Goal: Task Accomplishment & Management: Use online tool/utility

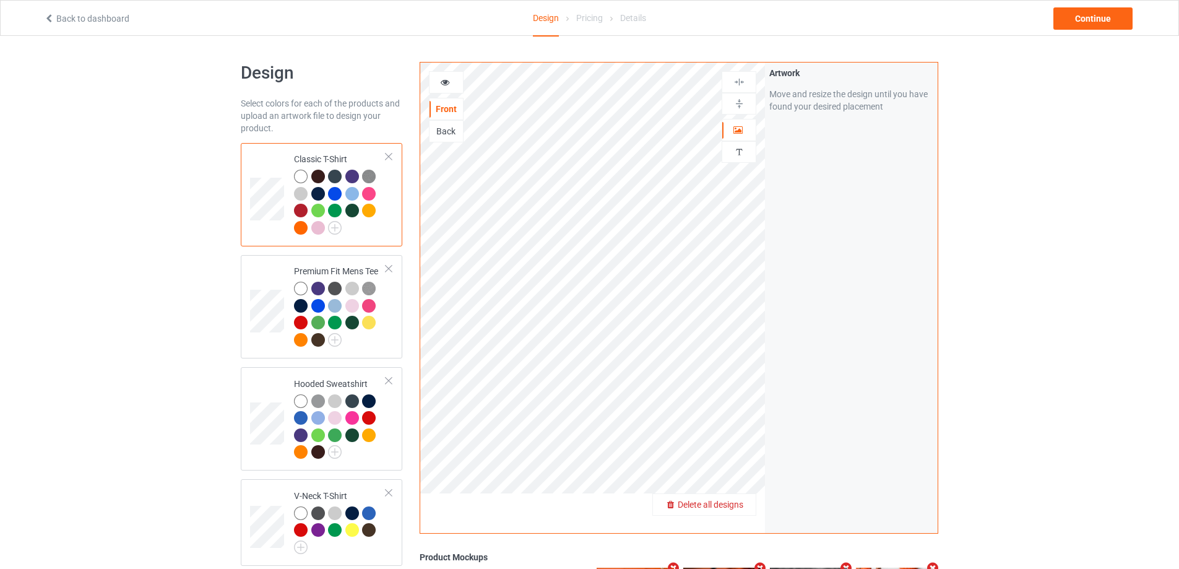
click at [744, 508] on div "Delete all designs" at bounding box center [704, 504] width 103 height 12
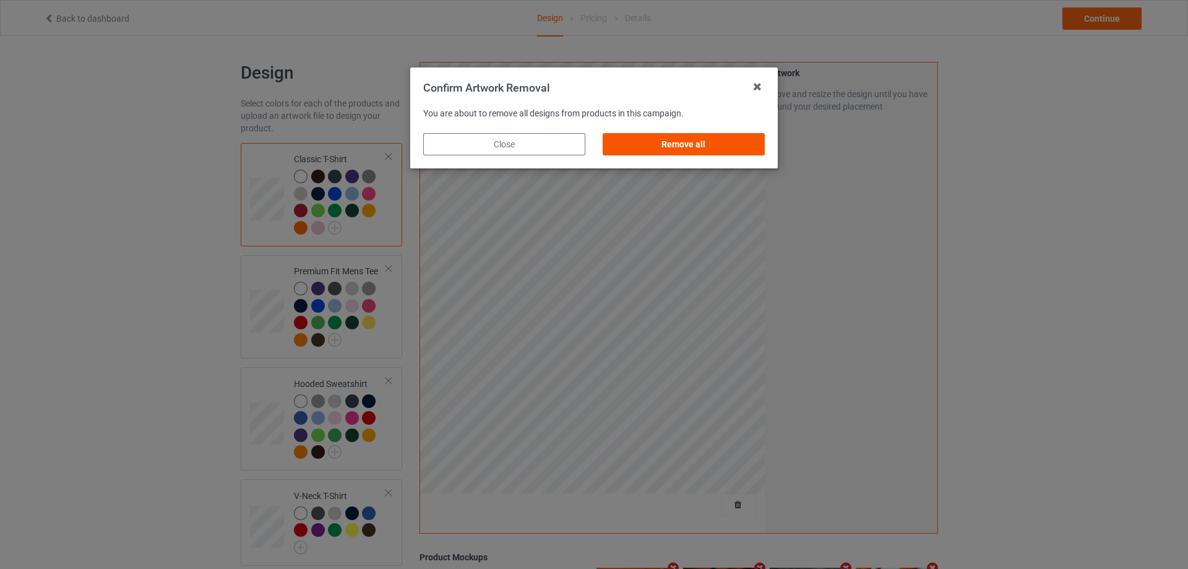
click at [722, 154] on div "Remove all" at bounding box center [684, 144] width 162 height 22
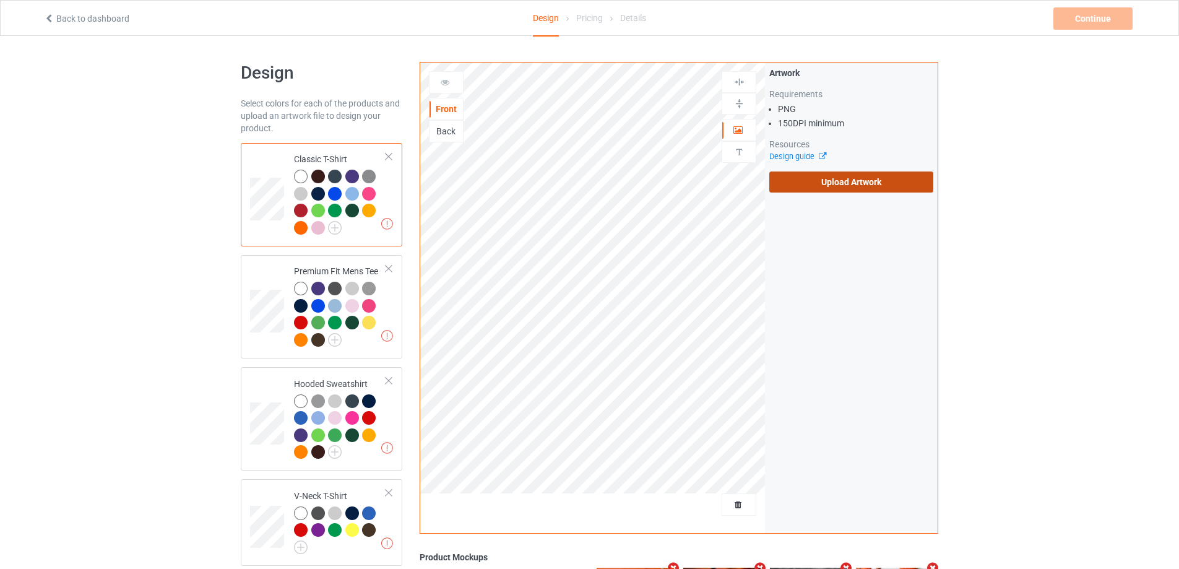
click at [814, 177] on label "Upload Artwork" at bounding box center [851, 181] width 164 height 21
click at [0, 0] on input "Upload Artwork" at bounding box center [0, 0] width 0 height 0
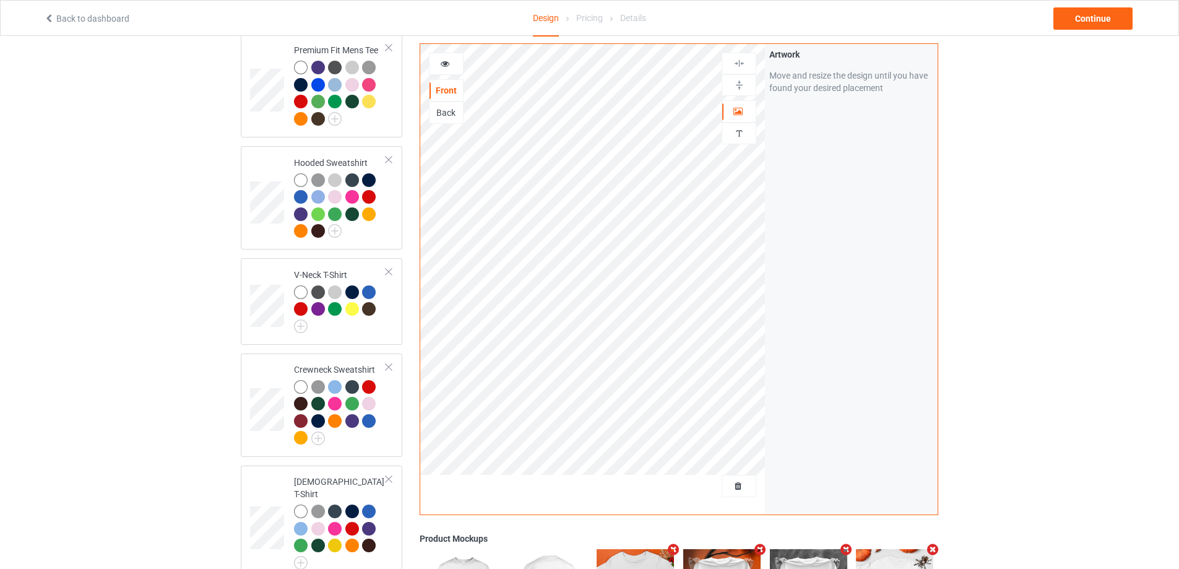
scroll to position [371, 0]
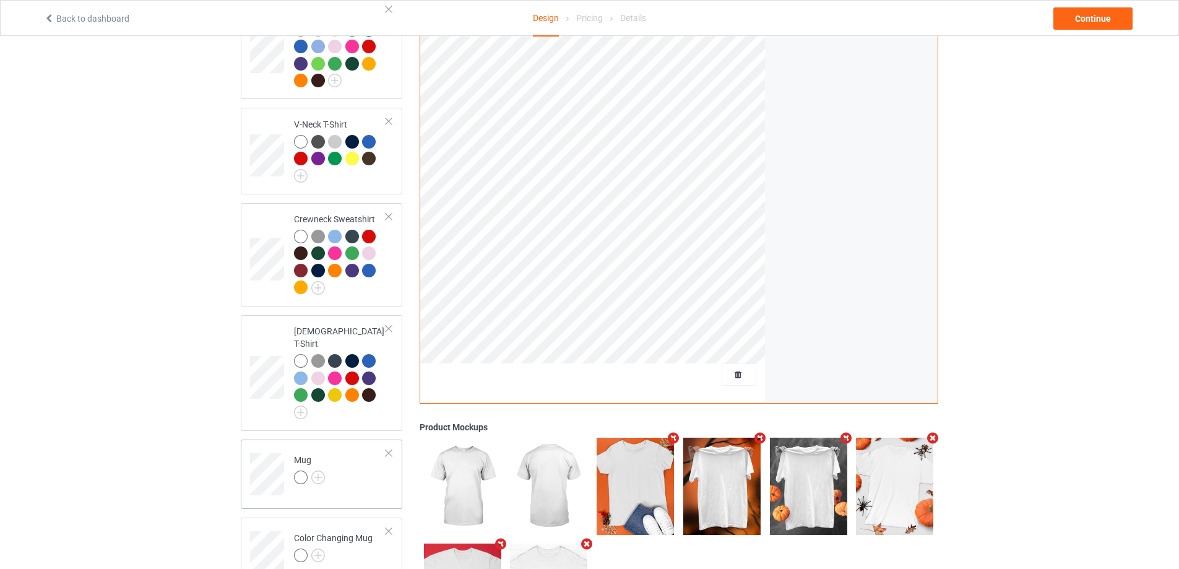
click at [347, 457] on td "Mug" at bounding box center [340, 469] width 106 height 51
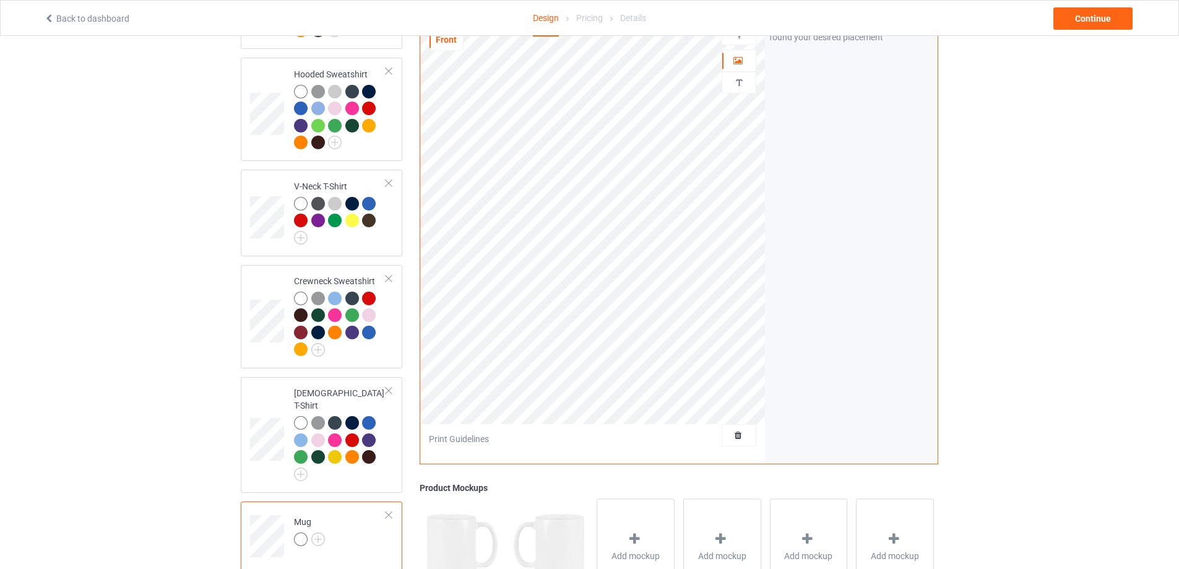
scroll to position [186, 0]
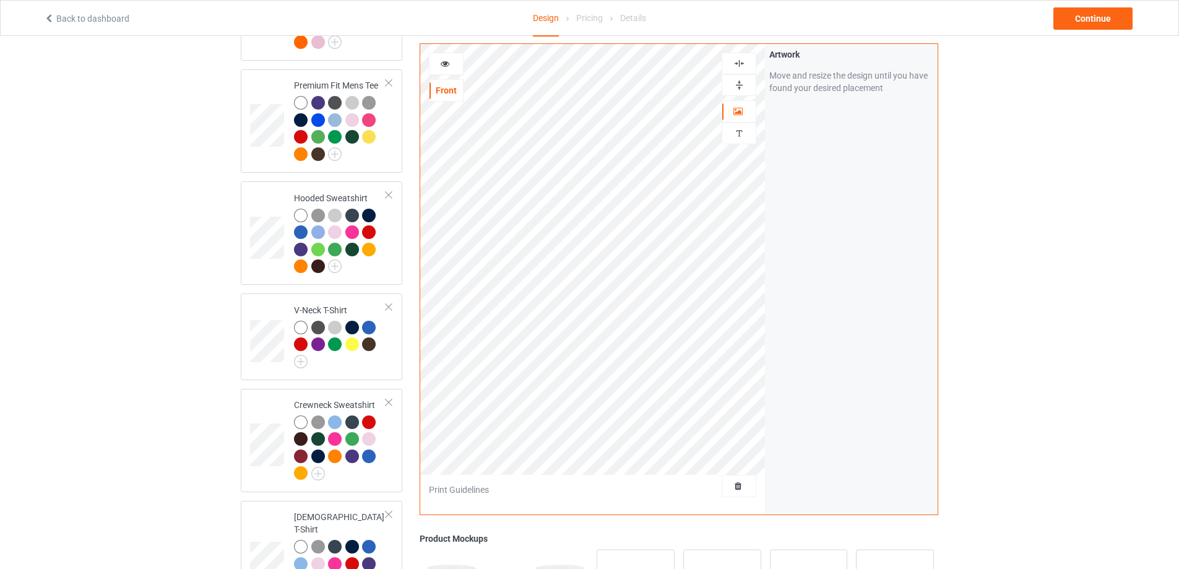
click at [738, 82] on img at bounding box center [739, 85] width 12 height 12
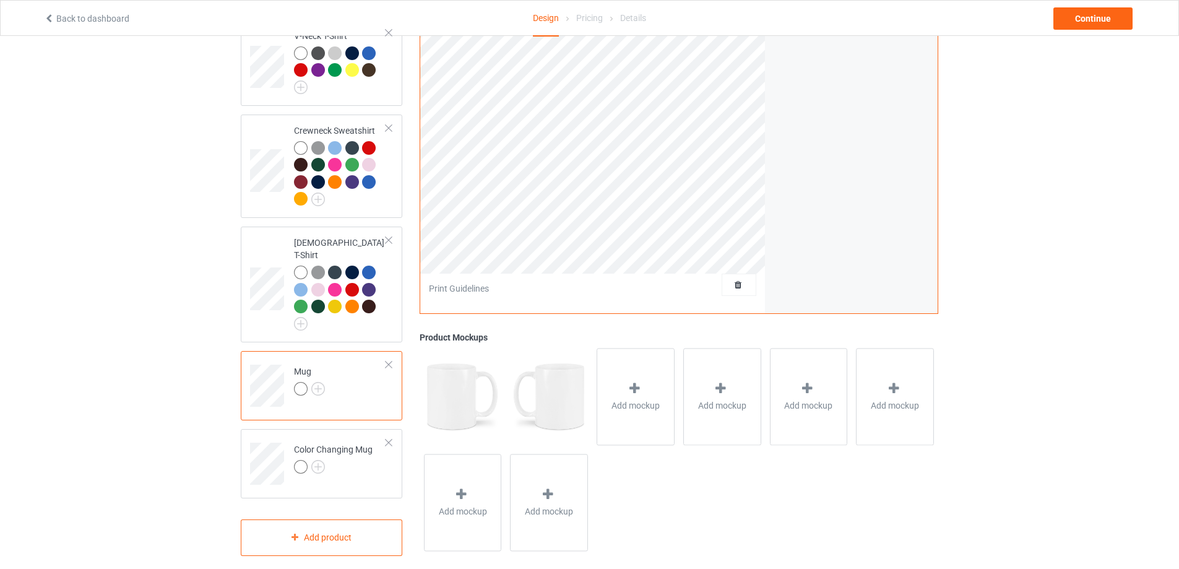
scroll to position [461, 0]
click at [1089, 11] on div "Continue" at bounding box center [1093, 18] width 79 height 22
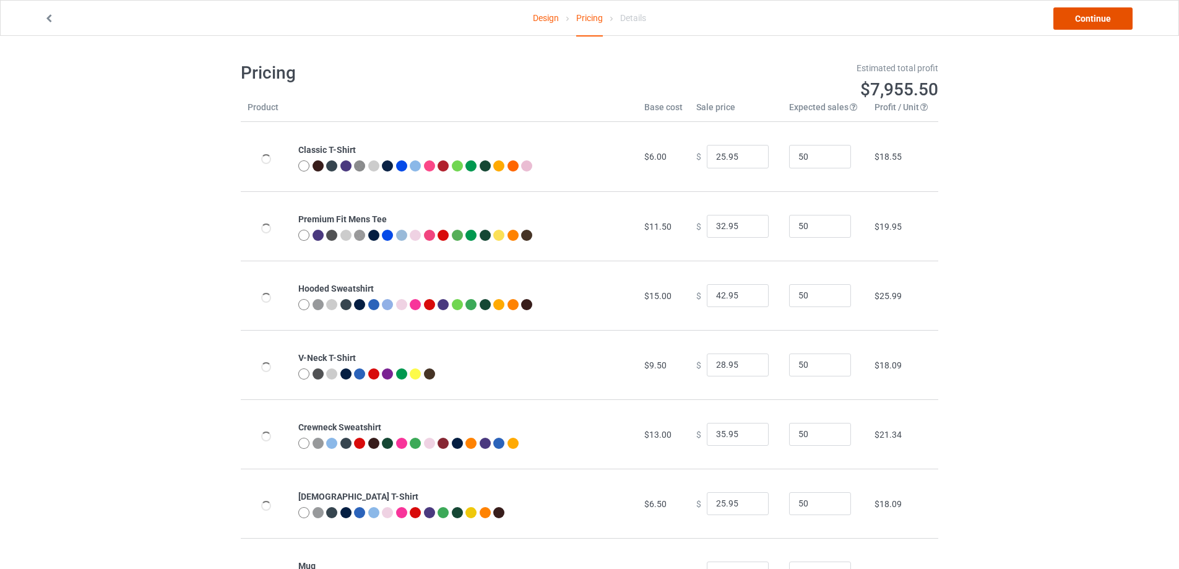
click at [1096, 22] on link "Continue" at bounding box center [1093, 18] width 79 height 22
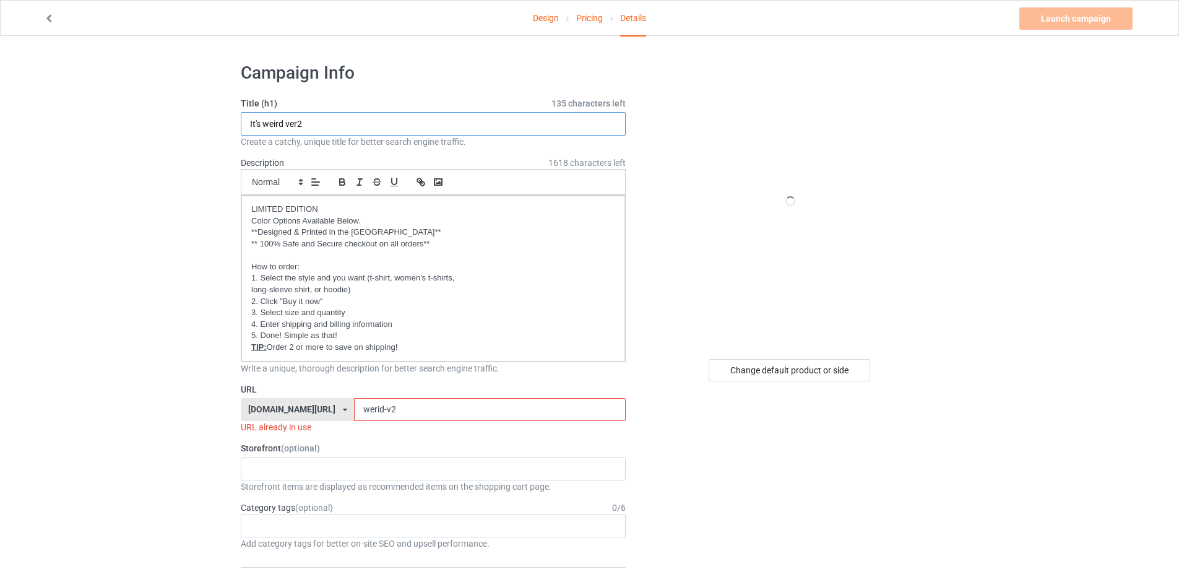
drag, startPoint x: 316, startPoint y: 119, endPoint x: 213, endPoint y: 118, distance: 102.8
type input "w"
type input "who knew!"
drag, startPoint x: 409, startPoint y: 407, endPoint x: 315, endPoint y: 405, distance: 93.5
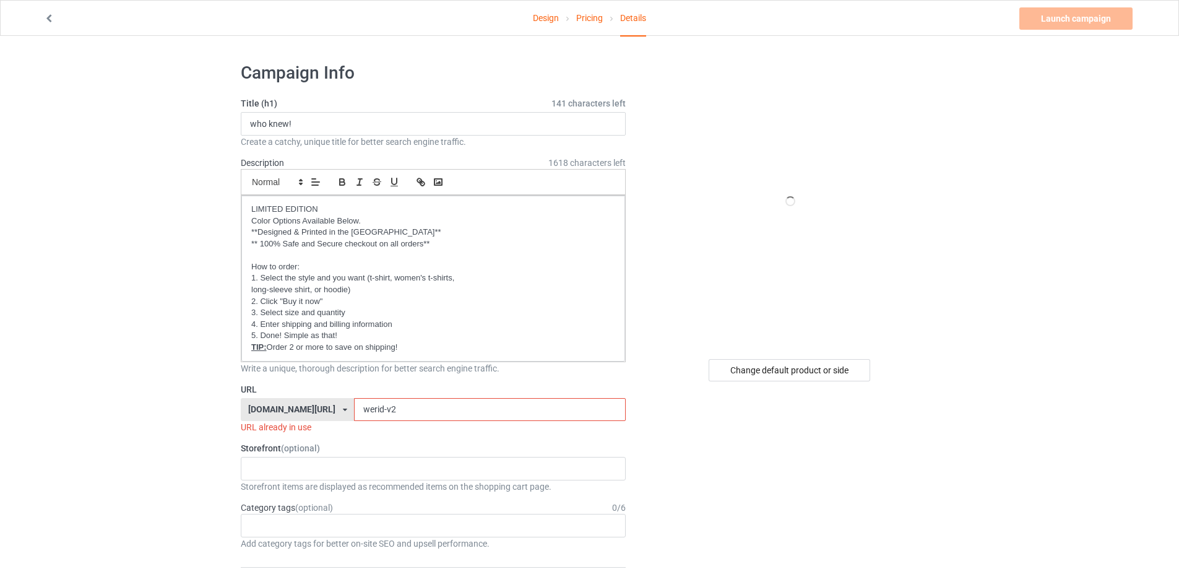
click at [315, 405] on div "[DOMAIN_NAME][URL] [DOMAIN_NAME][URL] [DOMAIN_NAME][URL] [DOMAIN_NAME][URL] [DO…" at bounding box center [433, 410] width 385 height 24
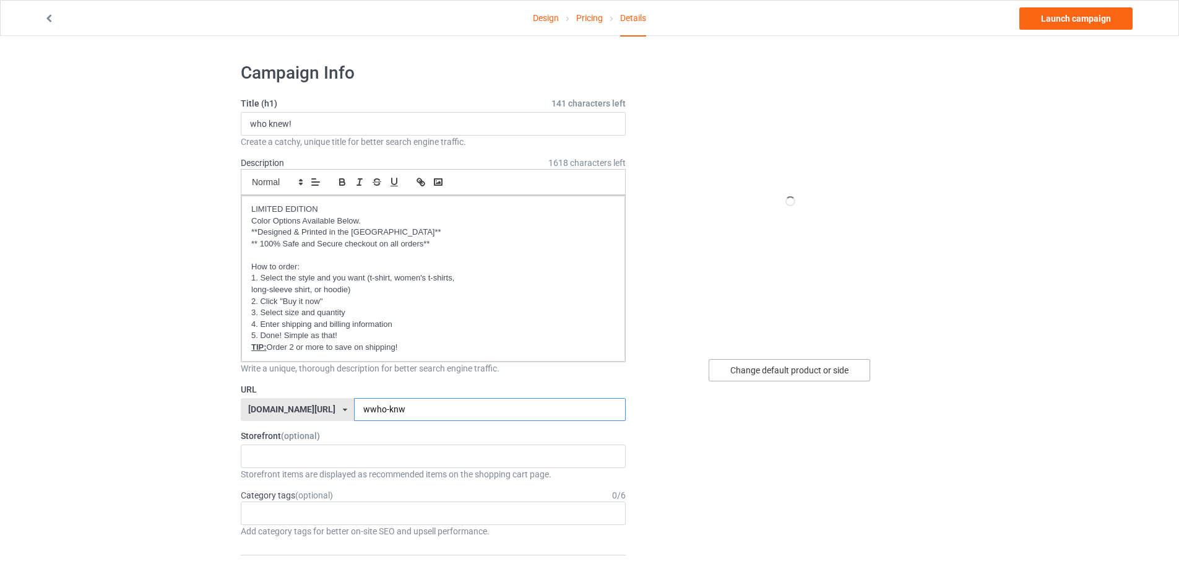
type input "wwho-knw"
click at [796, 367] on div "Change default product or side" at bounding box center [790, 370] width 162 height 22
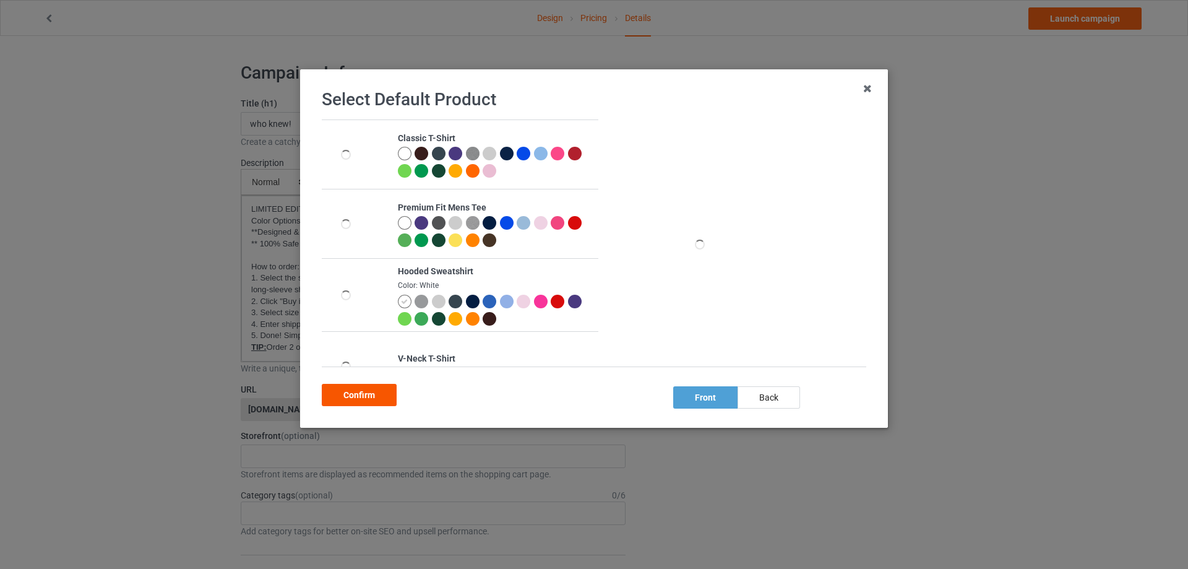
click at [353, 390] on div "Confirm" at bounding box center [359, 395] width 75 height 22
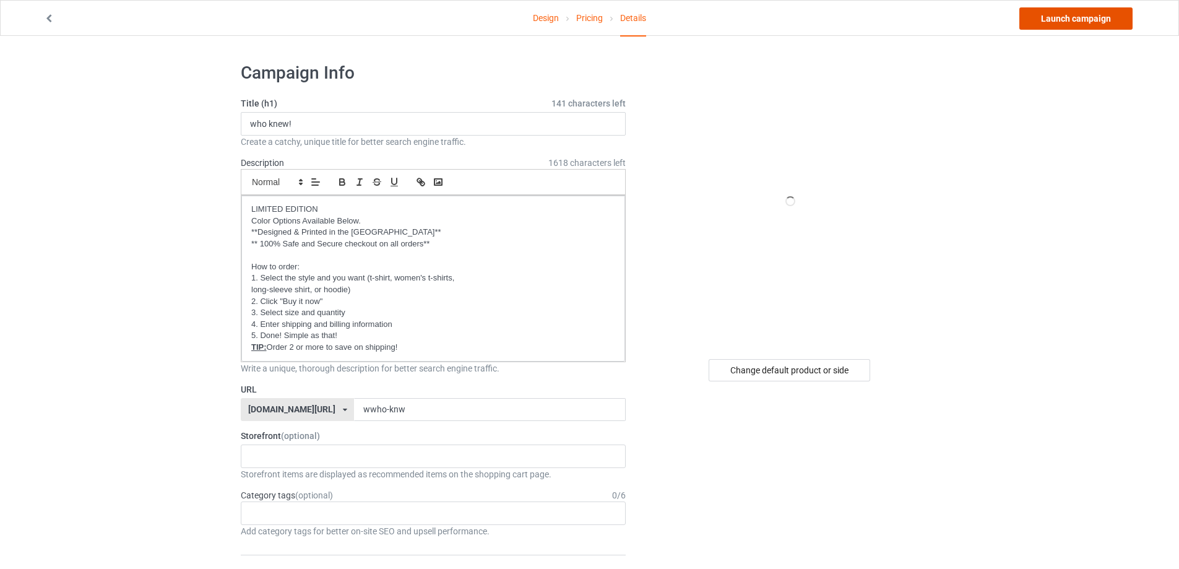
click at [1103, 24] on link "Launch campaign" at bounding box center [1075, 18] width 113 height 22
